Goal: Information Seeking & Learning: Learn about a topic

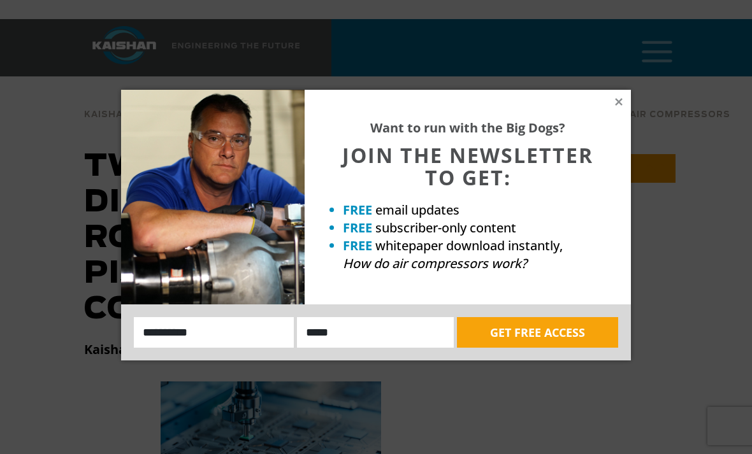
click at [610, 107] on div "Want to run with the Big Dogs? JOIN THE NEWSLETTER TO GET: FREE email updates F…" at bounding box center [467, 197] width 326 height 215
click at [620, 101] on icon at bounding box center [618, 101] width 7 height 7
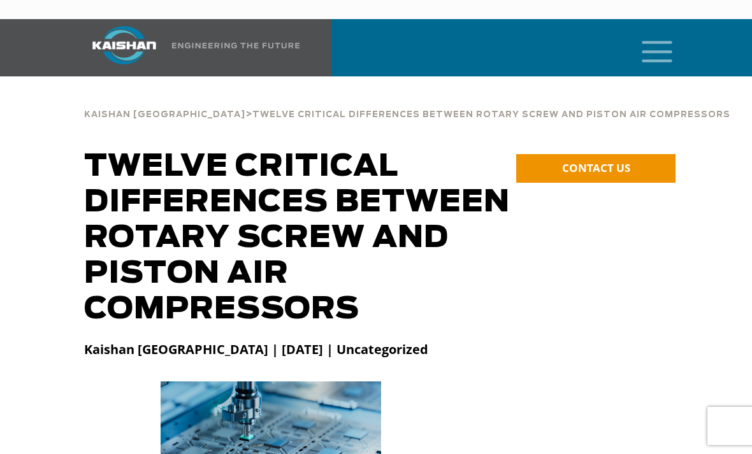
click at [660, 40] on icon "mobile menu" at bounding box center [656, 50] width 41 height 39
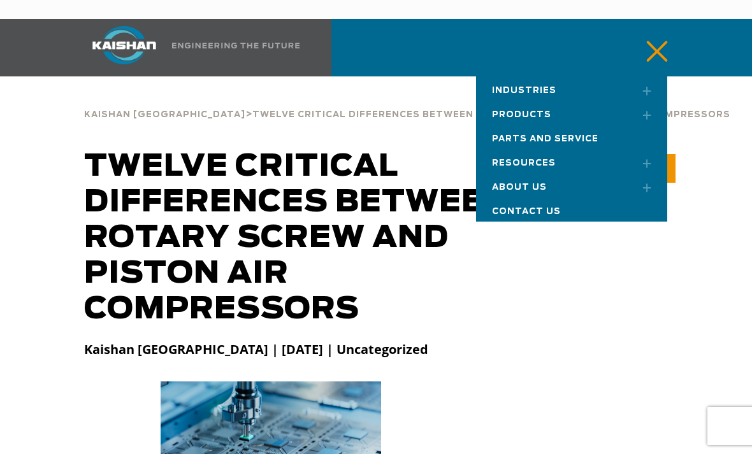
click at [551, 101] on link "Products" at bounding box center [571, 113] width 191 height 24
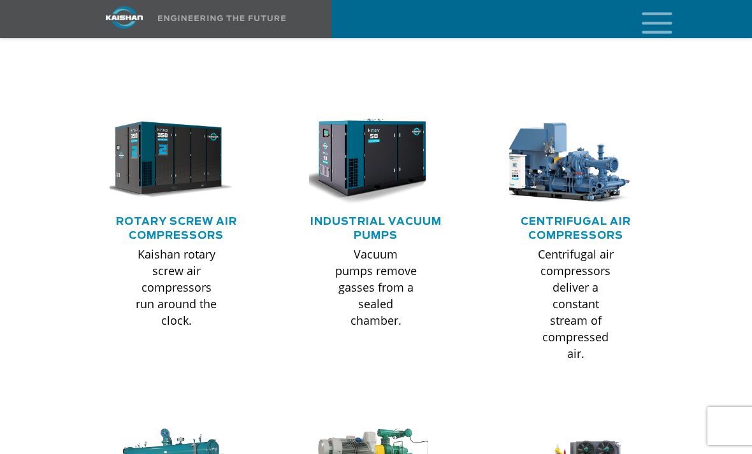
scroll to position [770, 0]
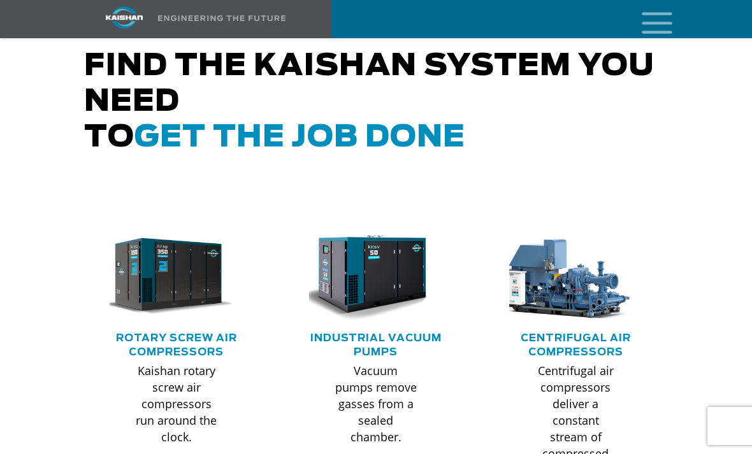
click at [219, 333] on link "Rotary Screw Air Compressors" at bounding box center [176, 345] width 121 height 24
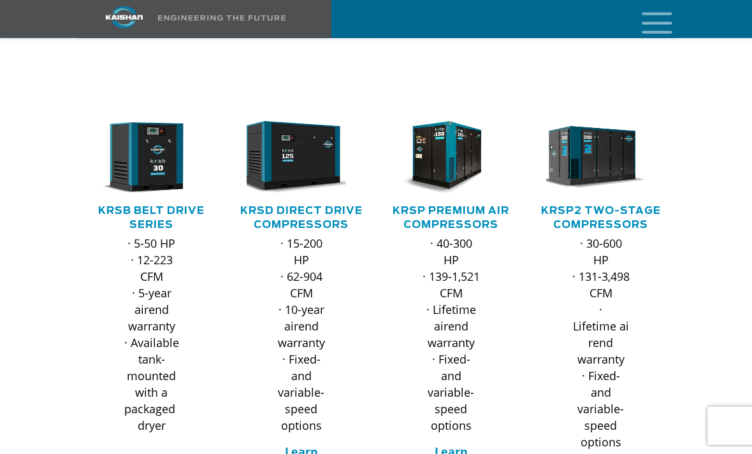
scroll to position [176, 0]
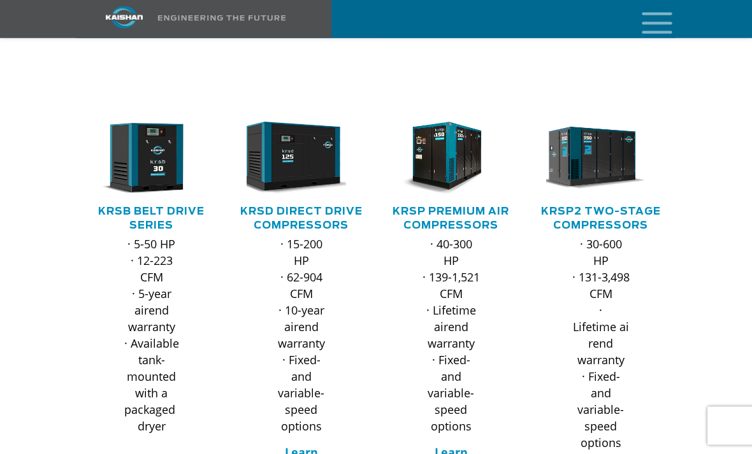
click at [165, 210] on link "KRSB Belt Drive Series" at bounding box center [151, 219] width 106 height 24
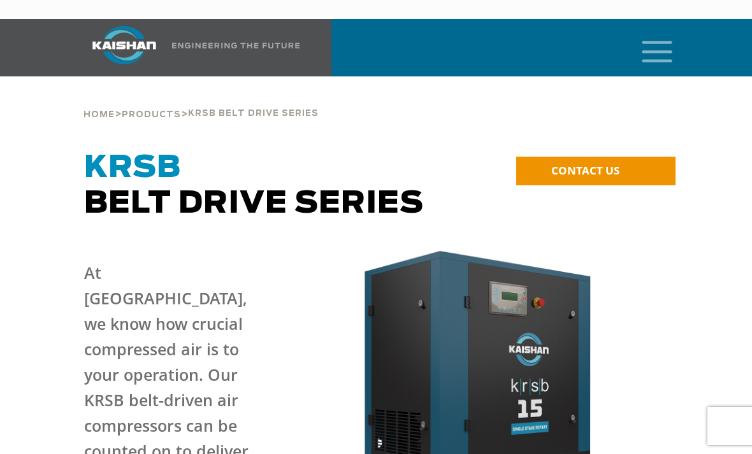
click at [659, 32] on icon "mobile menu" at bounding box center [656, 50] width 41 height 39
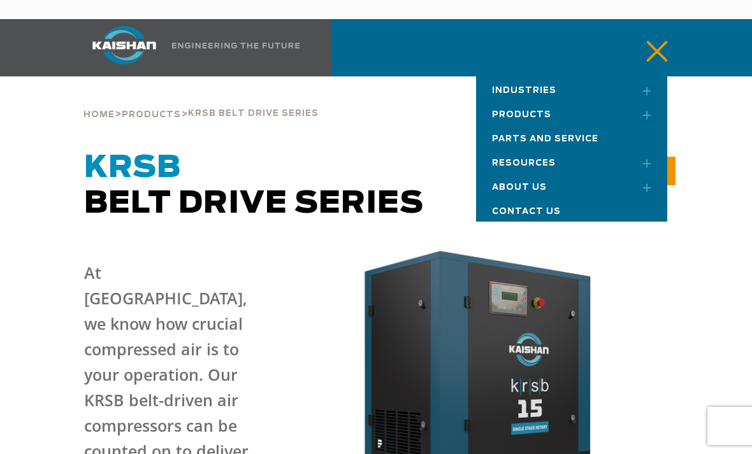
click at [630, 103] on link "Toggle submenu" at bounding box center [641, 115] width 32 height 28
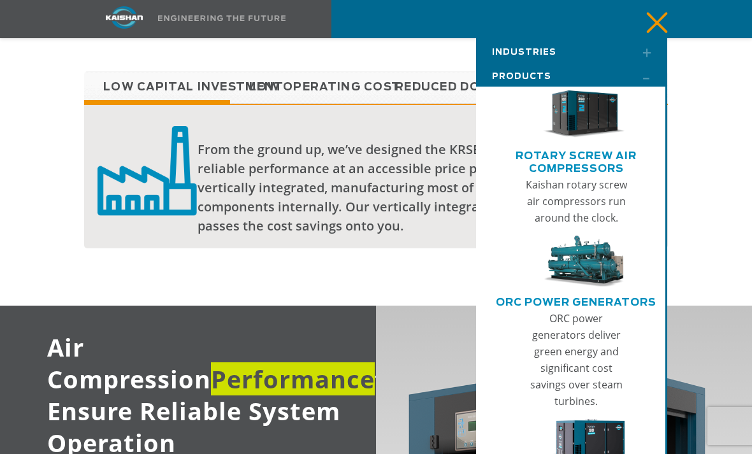
scroll to position [1278, 0]
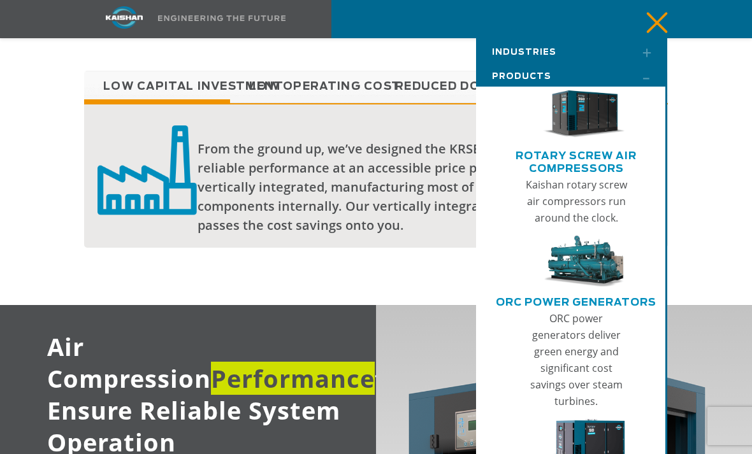
click at [615, 161] on link "Rotary Screw Air Compressors" at bounding box center [576, 163] width 175 height 27
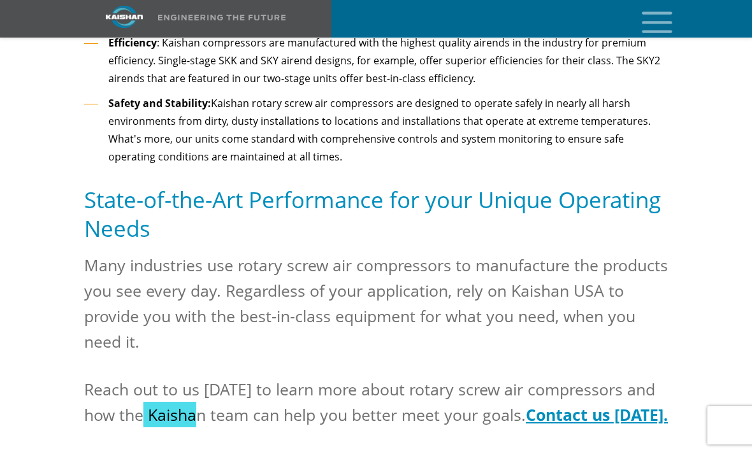
scroll to position [1824, 0]
